Goal: Task Accomplishment & Management: Use online tool/utility

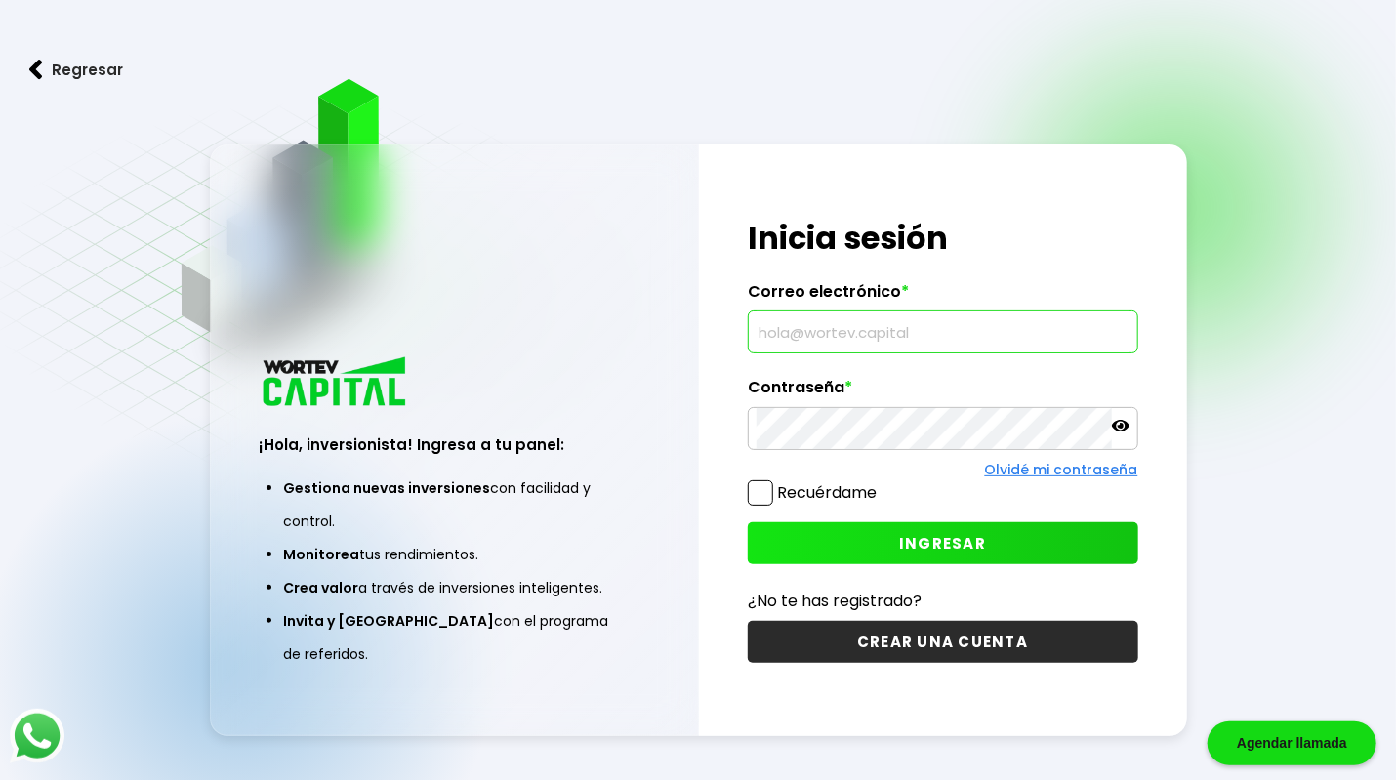
click at [800, 349] on input "text" at bounding box center [943, 331] width 373 height 41
type input "[EMAIL_ADDRESS][PERSON_NAME][DOMAIN_NAME]"
click at [894, 540] on button "INGRESAR" at bounding box center [943, 543] width 390 height 42
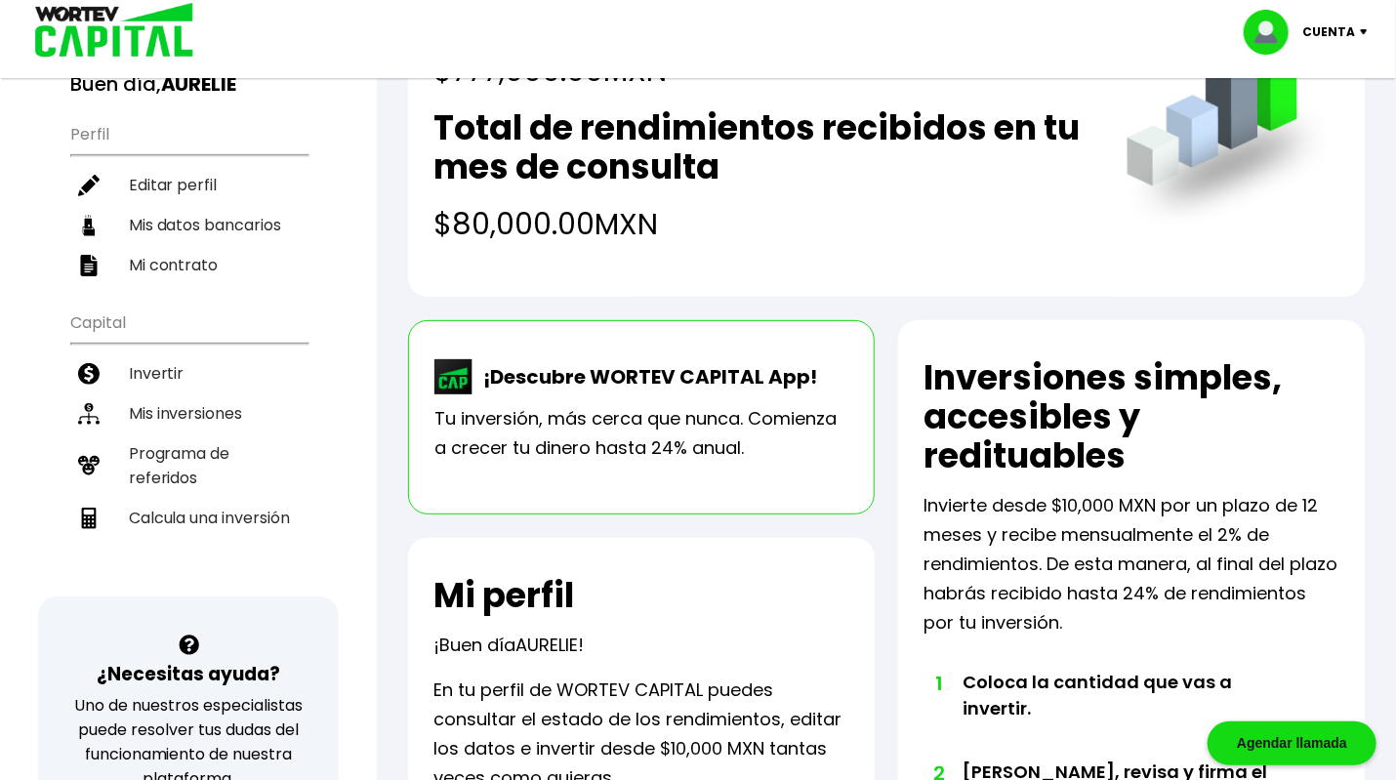
scroll to position [150, 0]
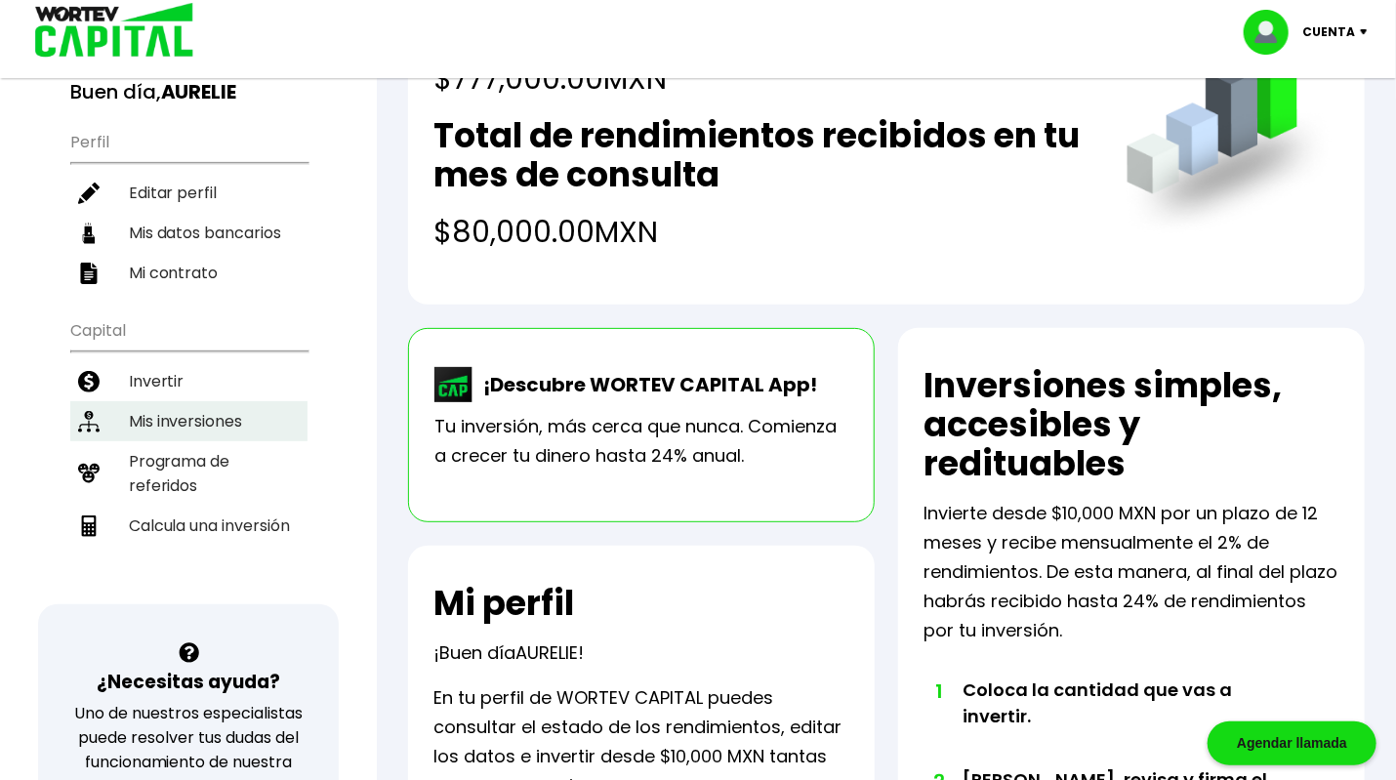
click at [242, 423] on li "Mis inversiones" at bounding box center [188, 421] width 237 height 40
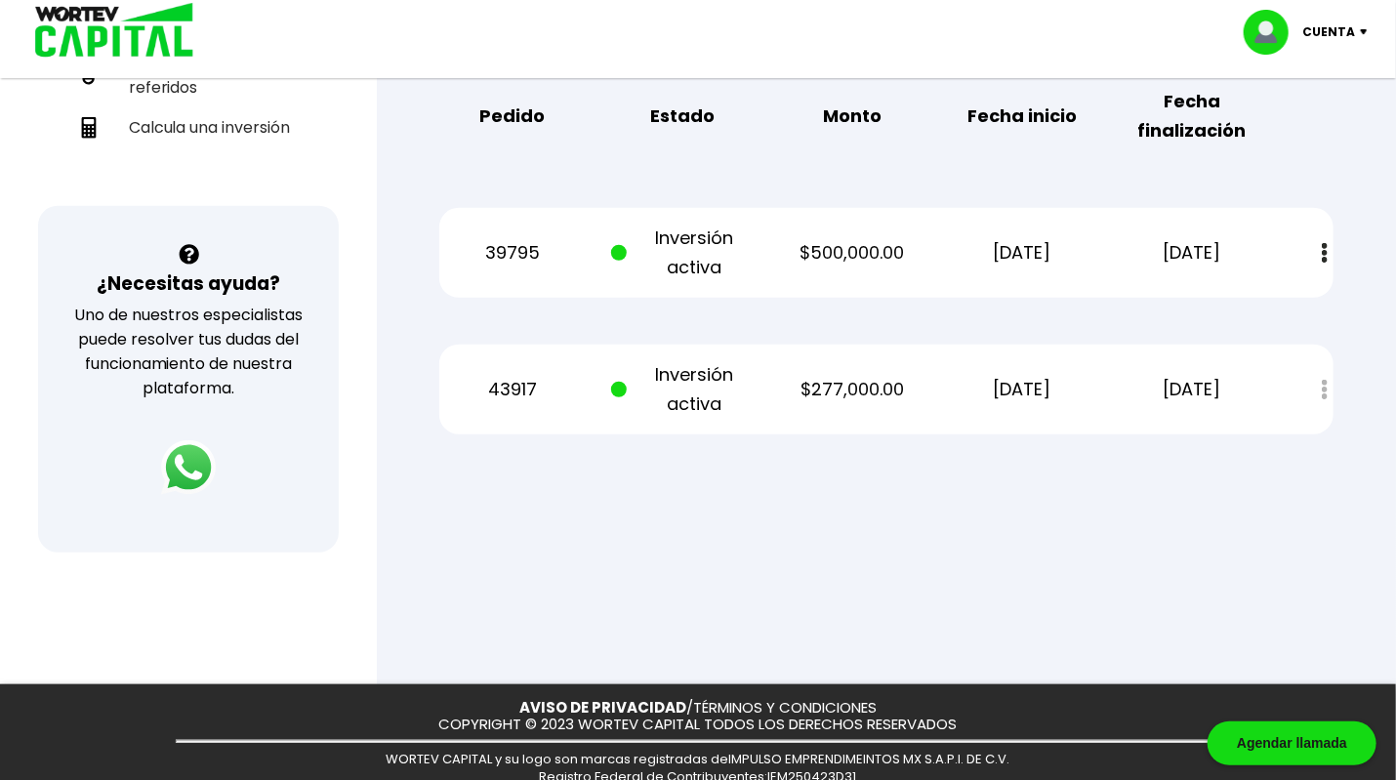
scroll to position [547, 0]
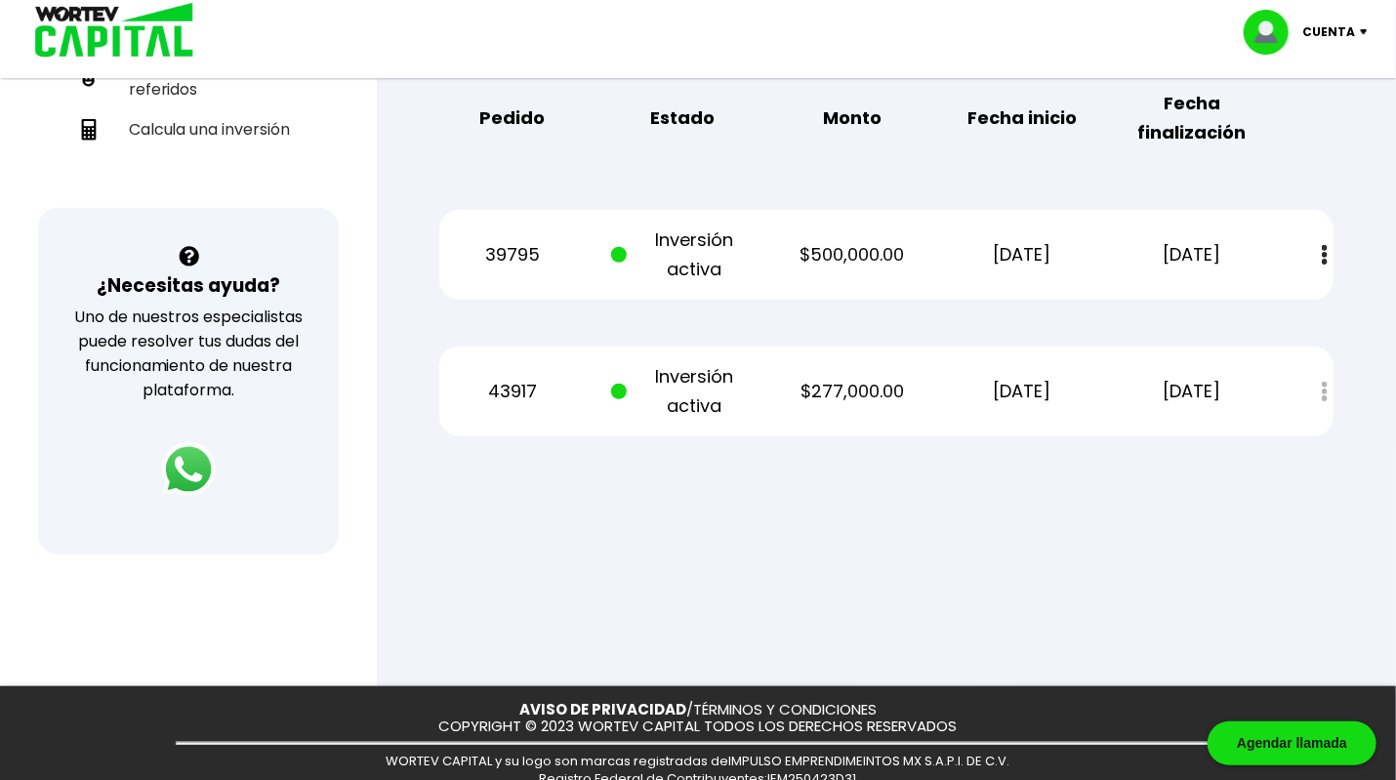
click at [1327, 390] on div "Estado de cuenta" at bounding box center [1311, 392] width 45 height 42
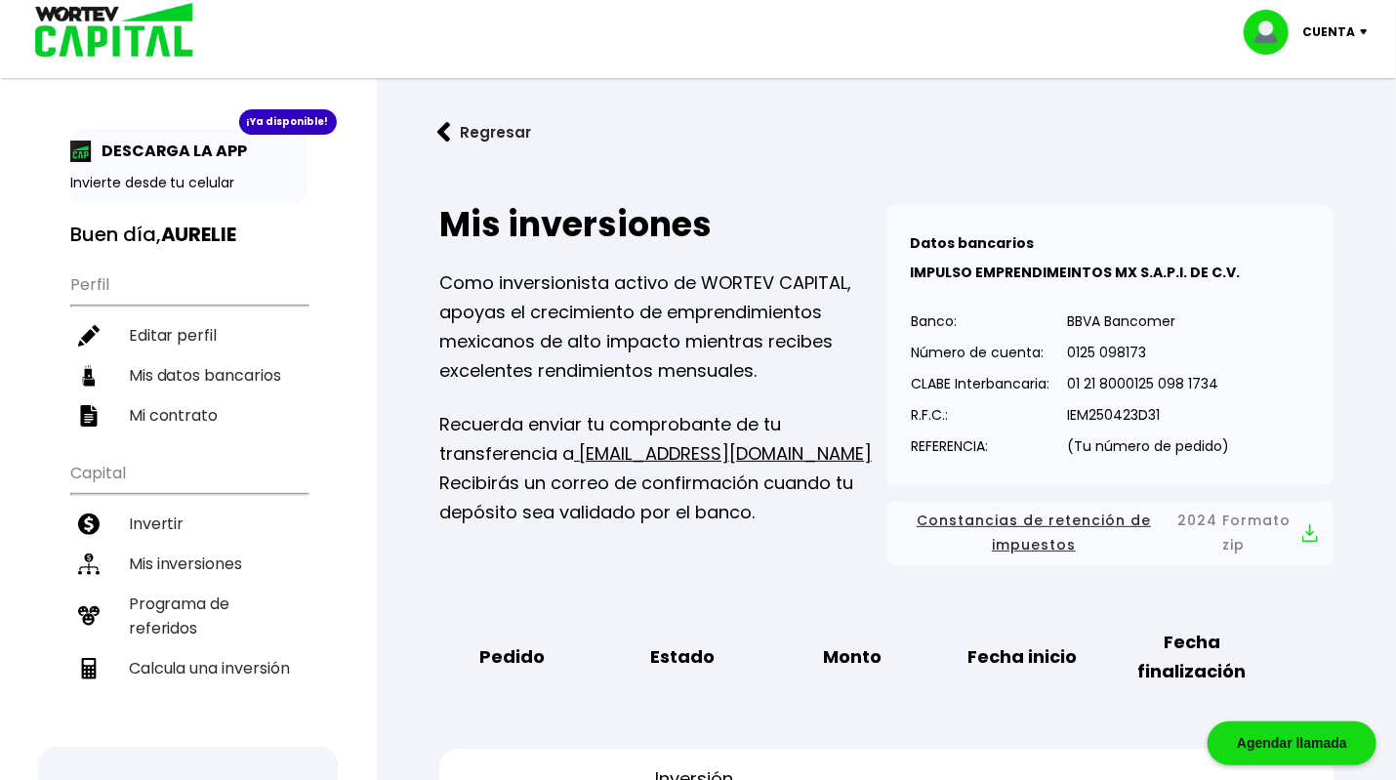
scroll to position [7, 0]
click at [250, 656] on li "Calcula una inversión" at bounding box center [188, 669] width 237 height 40
select select "1"
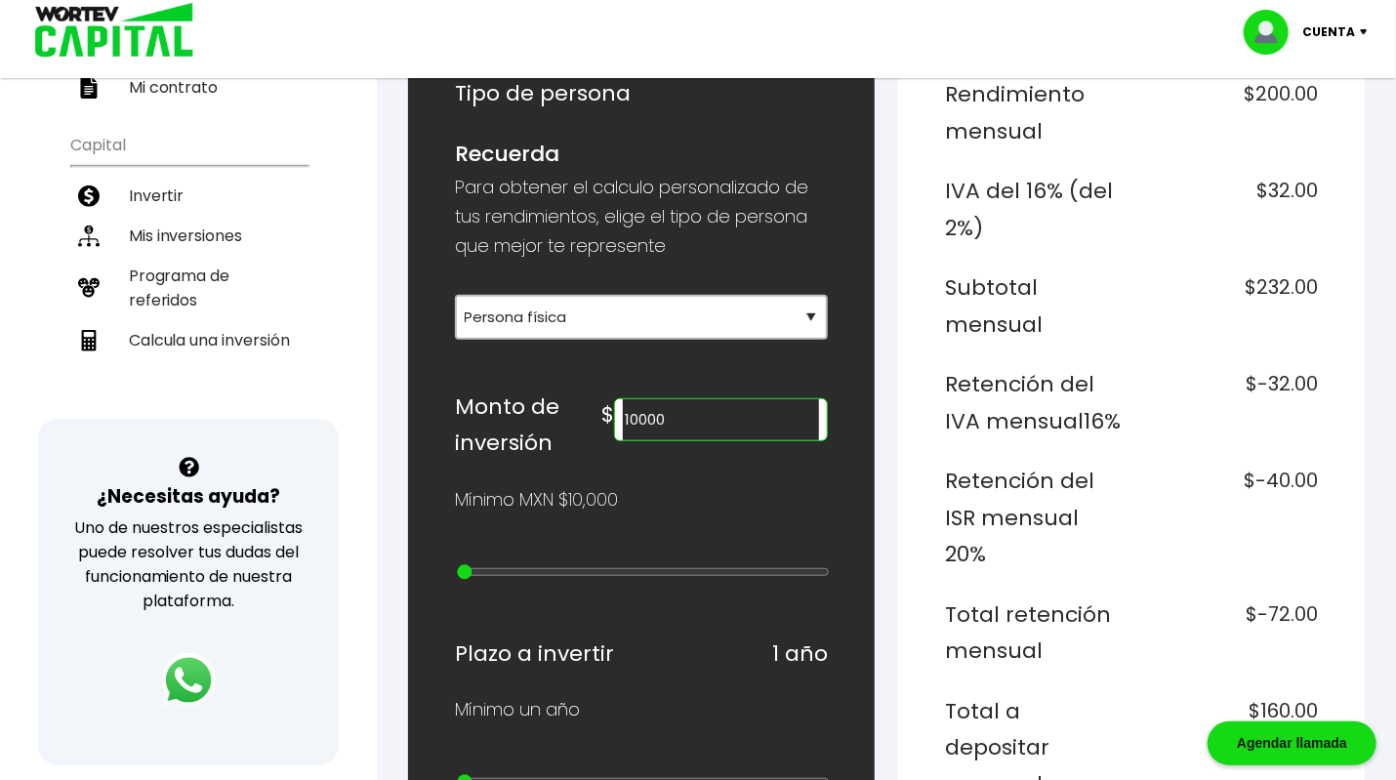
scroll to position [385, 0]
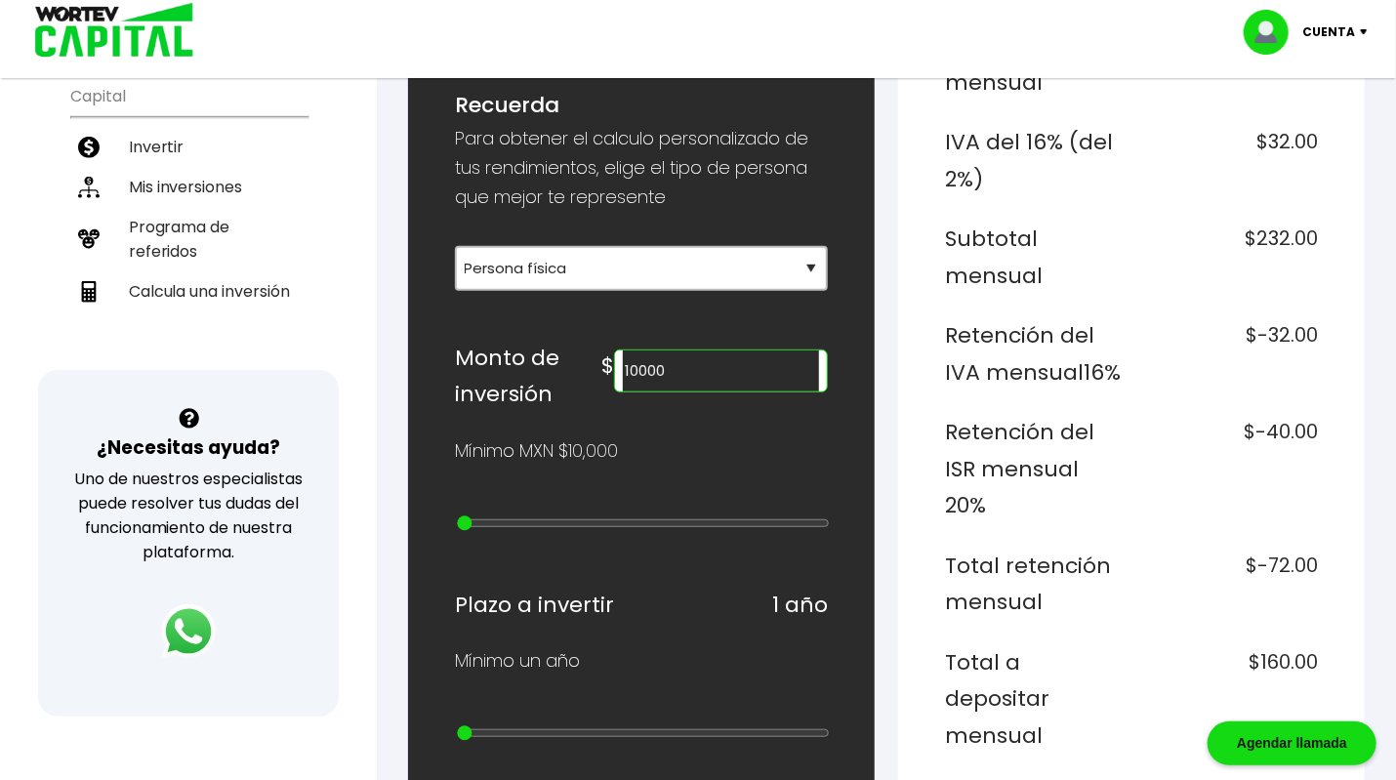
drag, startPoint x: 710, startPoint y: 380, endPoint x: 648, endPoint y: 368, distance: 62.6
click at [648, 368] on div "$ 10000" at bounding box center [714, 366] width 226 height 53
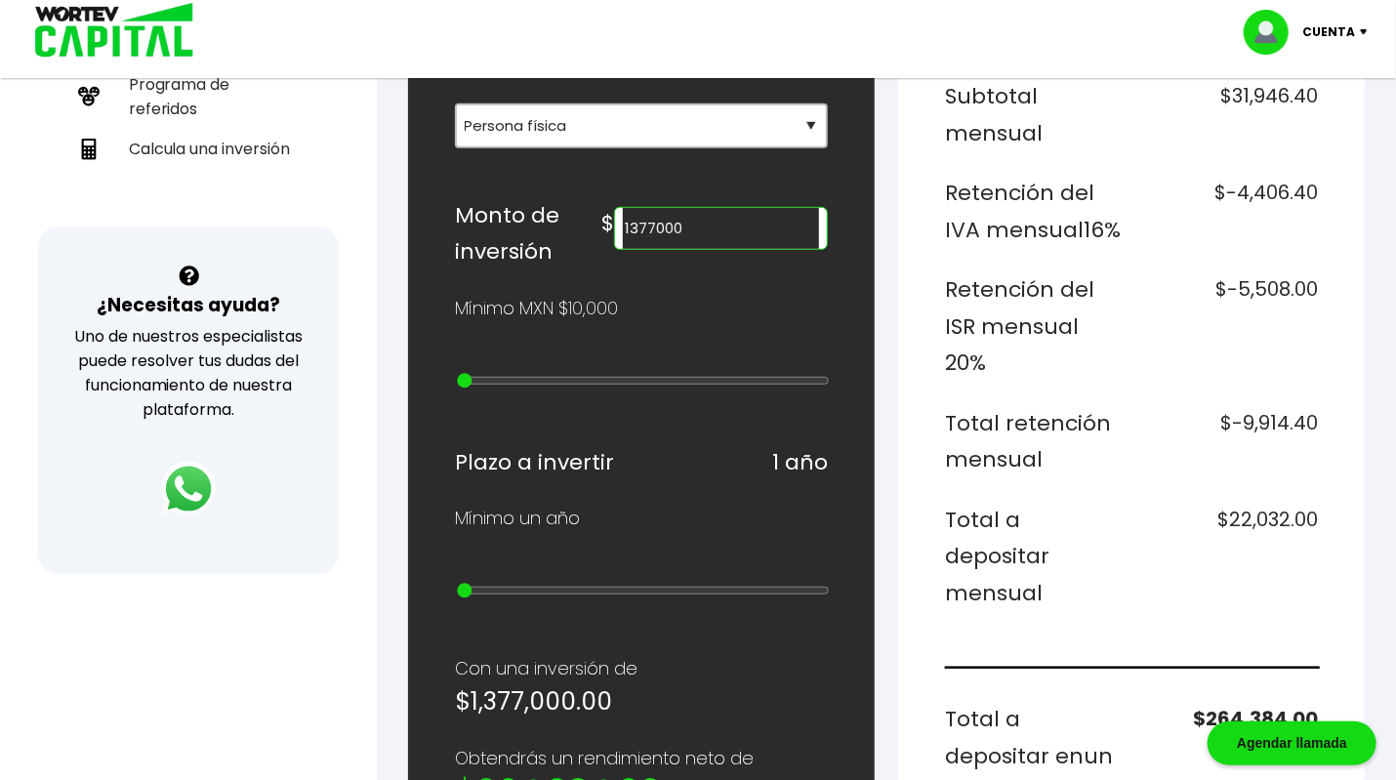
scroll to position [527, 0]
type input "1"
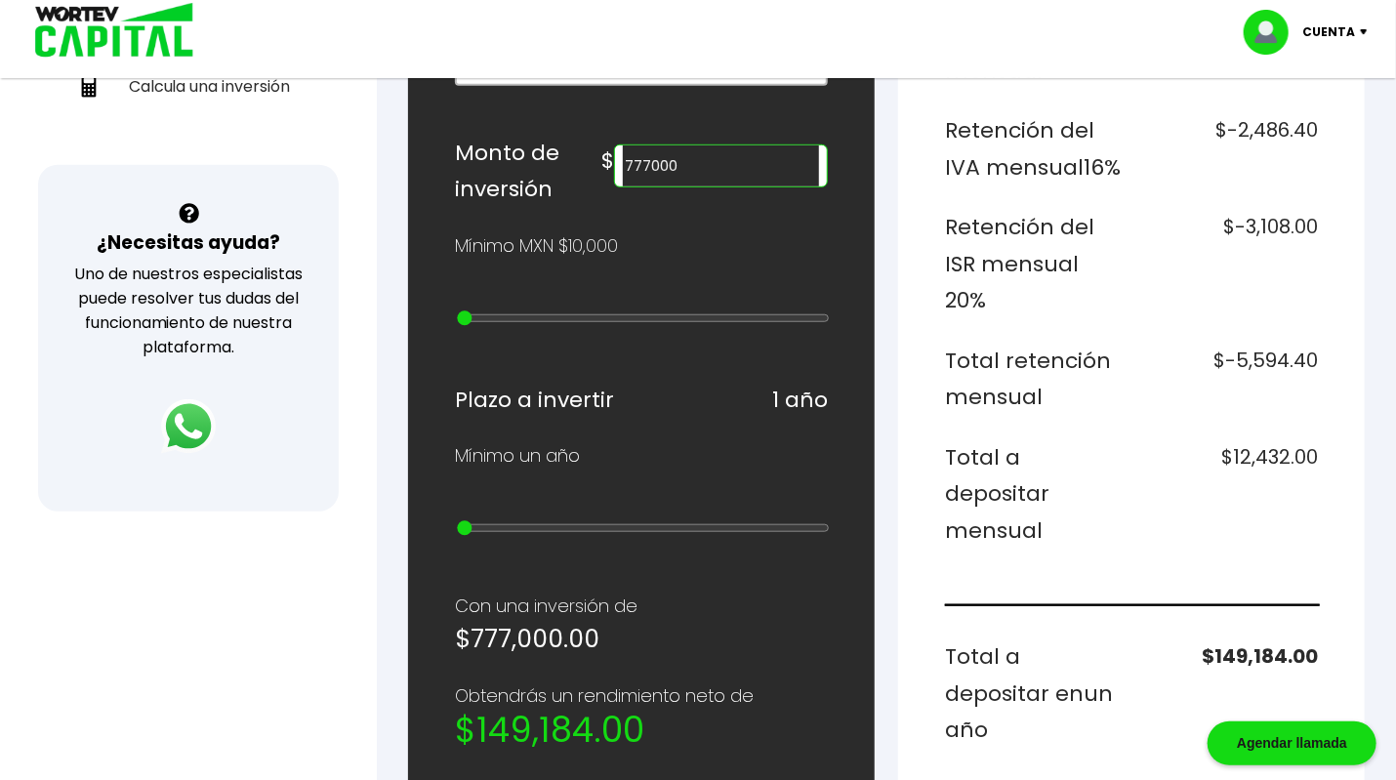
scroll to position [594, 0]
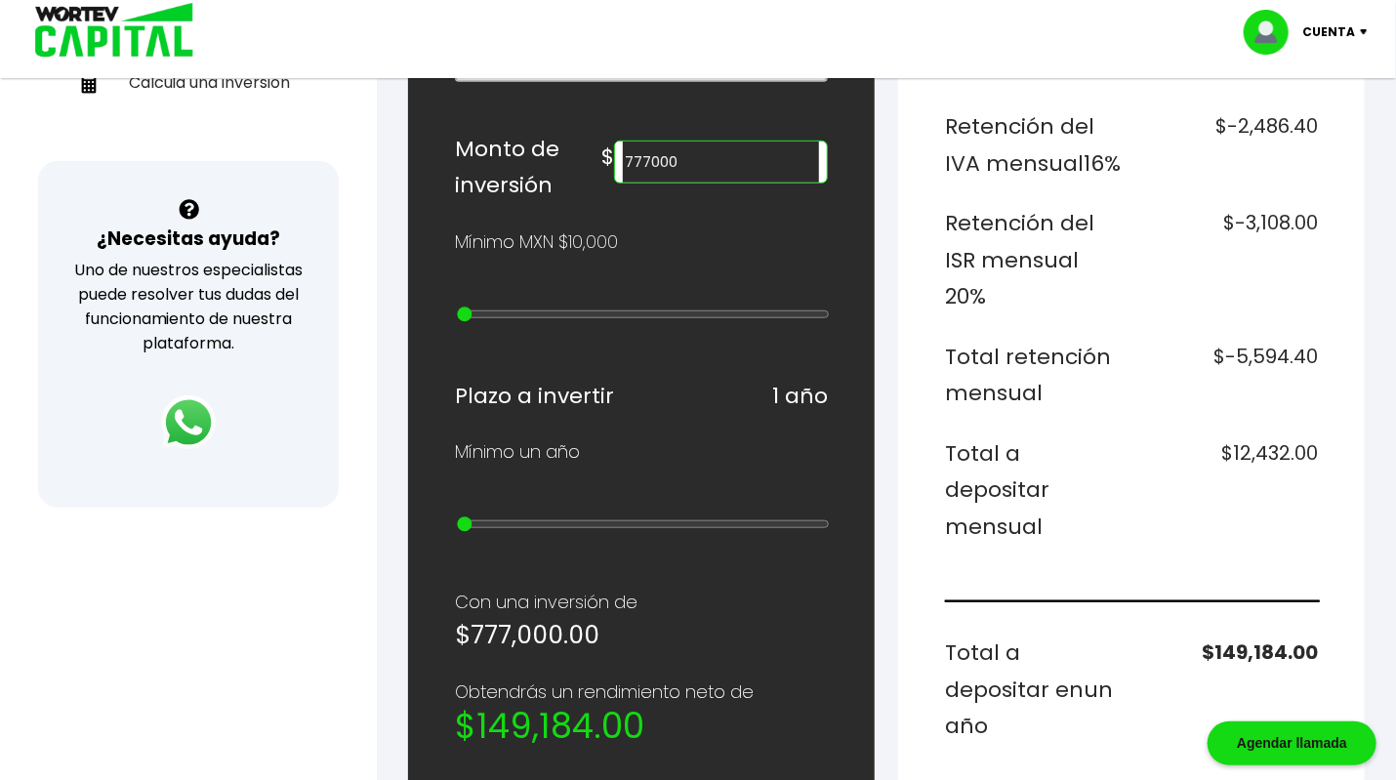
drag, startPoint x: 716, startPoint y: 153, endPoint x: 650, endPoint y: 157, distance: 65.5
click at [650, 157] on div "777000" at bounding box center [721, 162] width 214 height 43
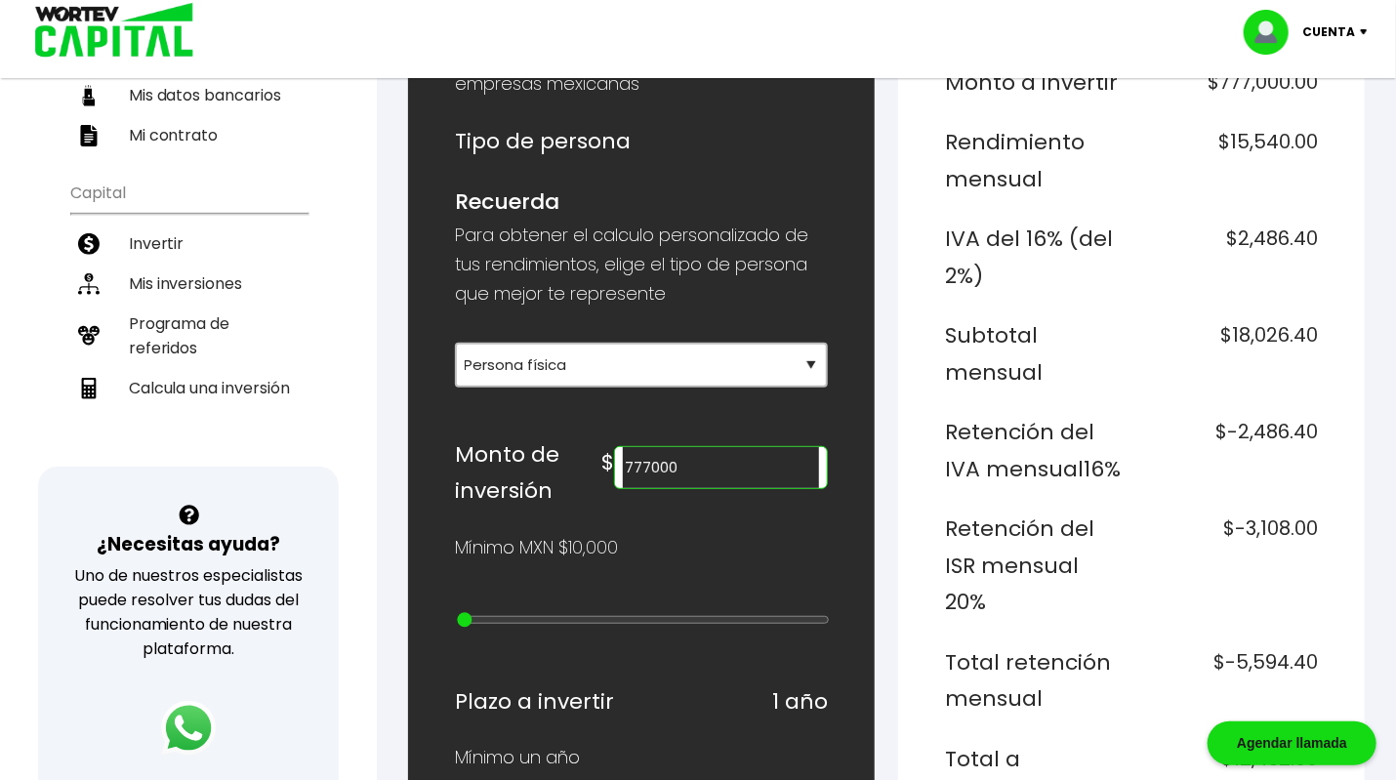
scroll to position [289, 0]
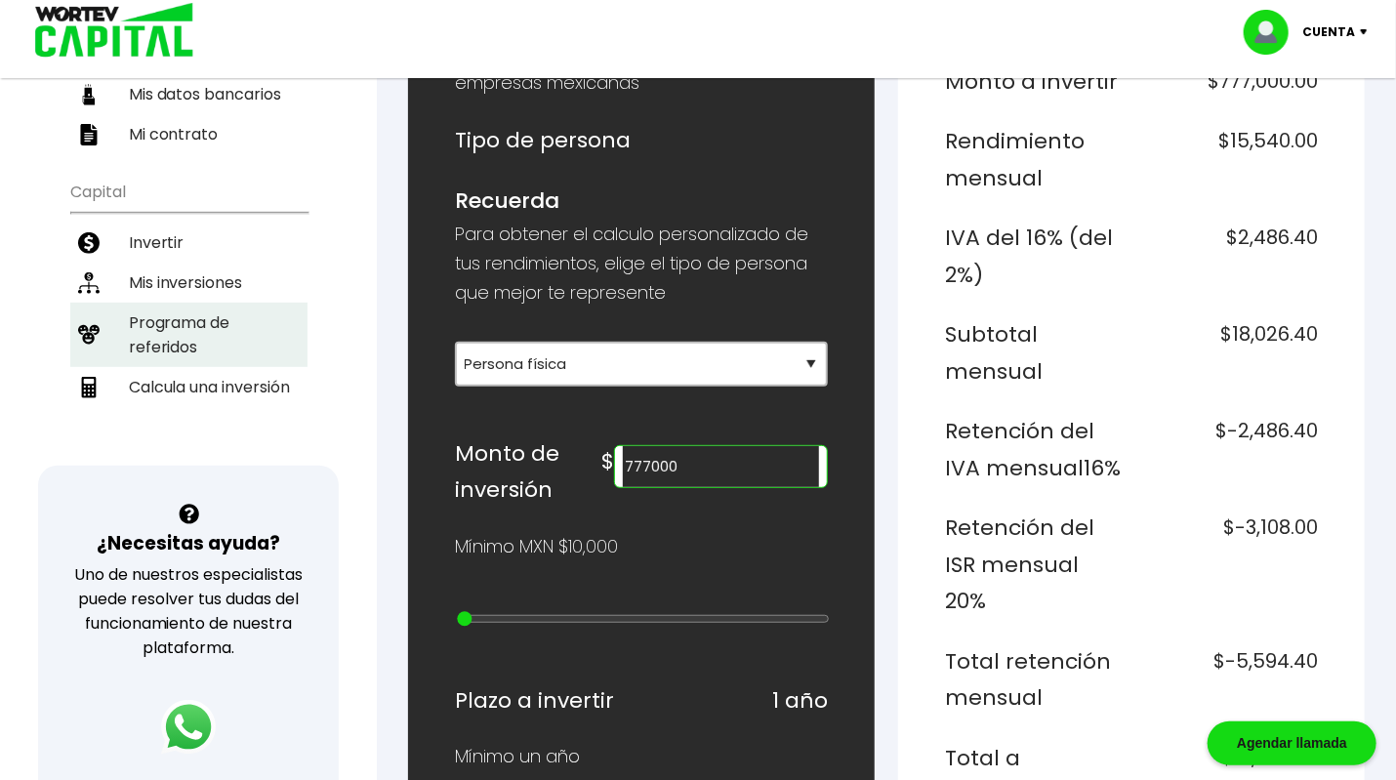
type input "777000"
click at [214, 315] on li "Programa de referidos" at bounding box center [188, 335] width 237 height 64
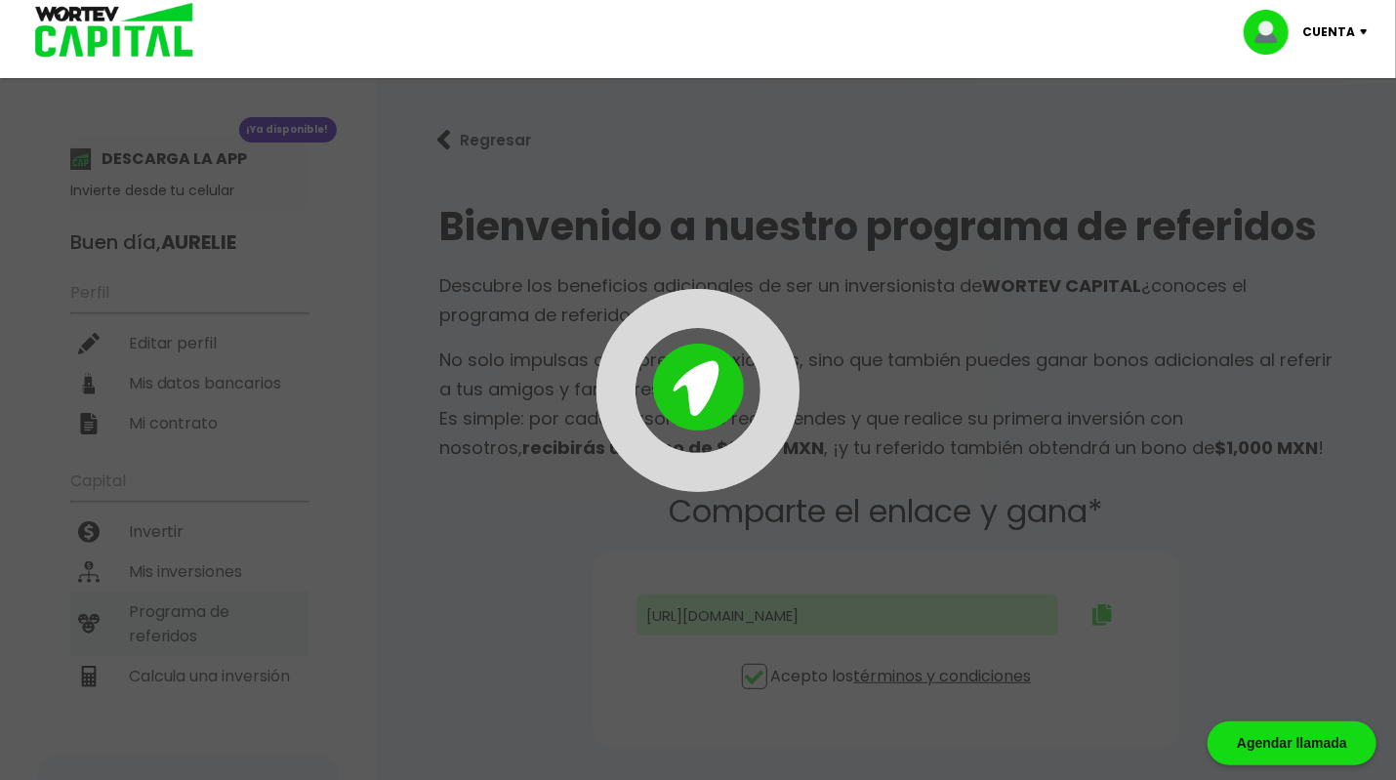
type input "[URL][DOMAIN_NAME][PERSON_NAME]"
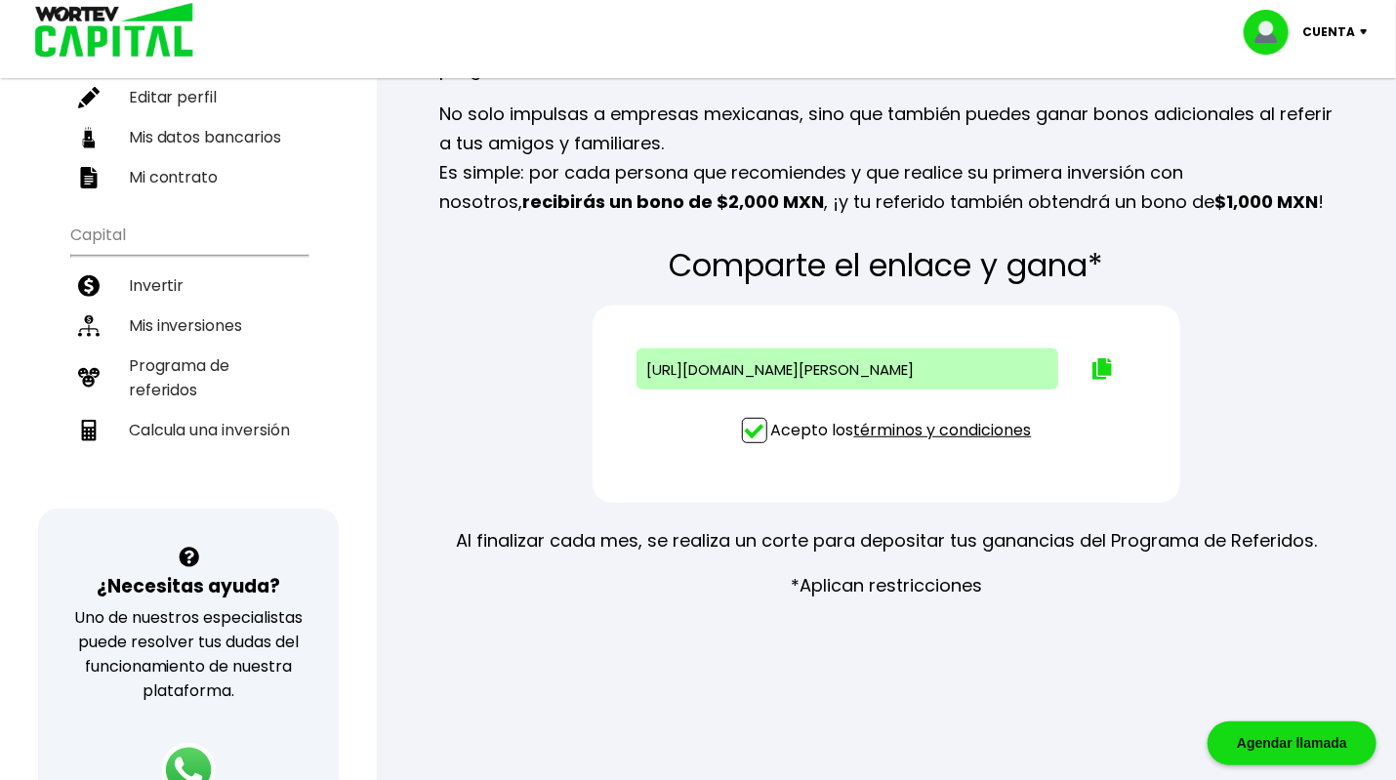
scroll to position [334, 0]
